Goal: Information Seeking & Learning: Learn about a topic

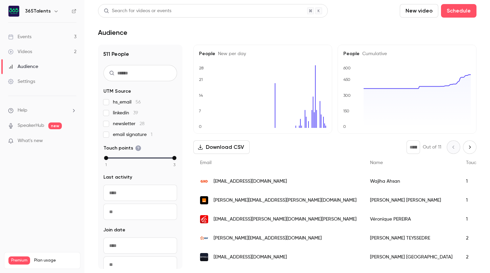
click at [41, 39] on link "Events 3" at bounding box center [42, 36] width 85 height 15
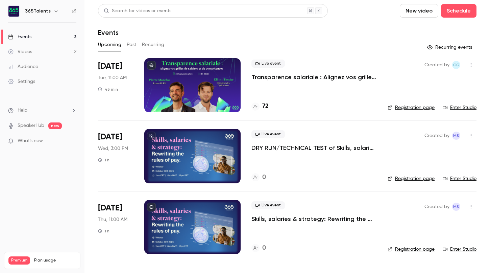
click at [287, 77] on p "Transparence salariale : Alignez vos grilles de salaires et de compétences" at bounding box center [313, 77] width 125 height 8
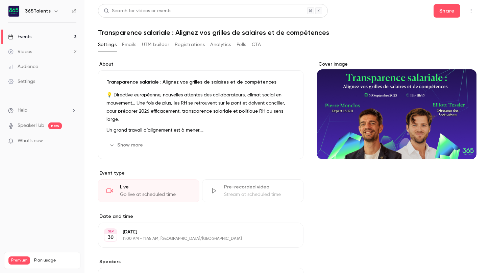
click at [54, 38] on link "Events 3" at bounding box center [42, 36] width 85 height 15
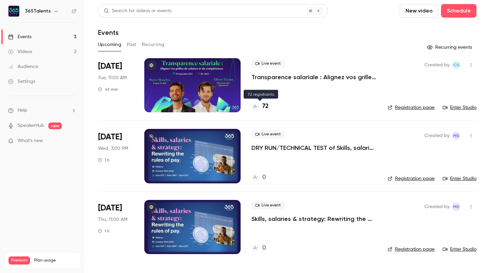
click at [262, 105] on div "72" at bounding box center [259, 106] width 17 height 9
